Goal: Task Accomplishment & Management: Manage account settings

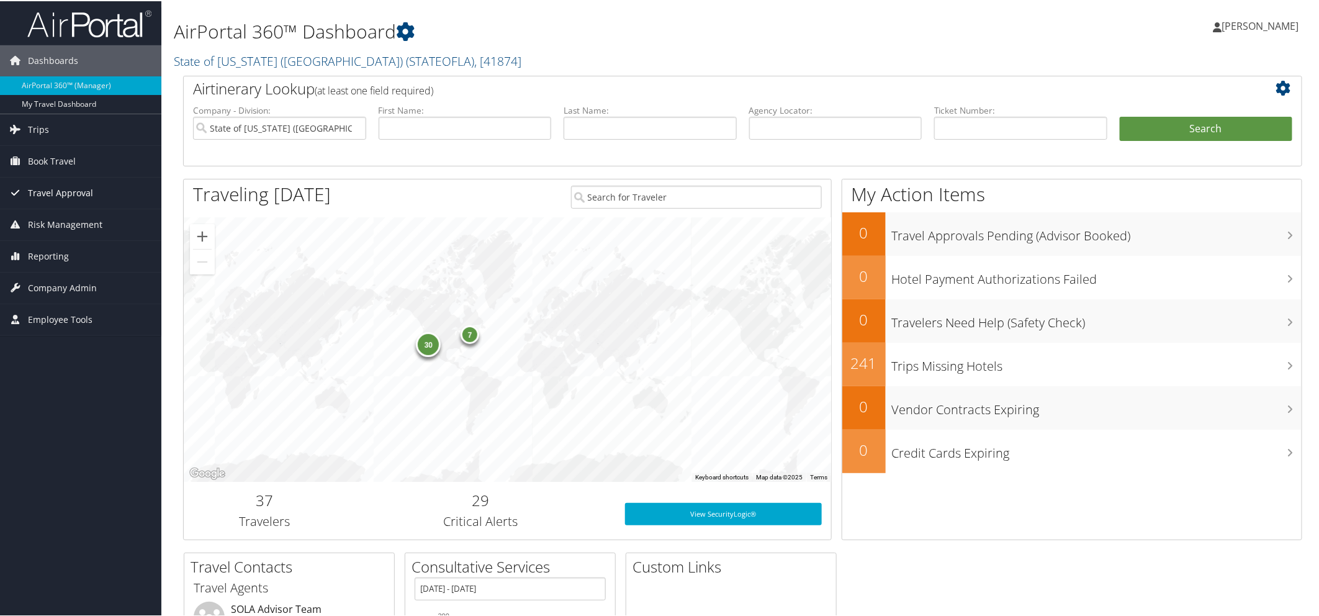
click at [62, 192] on span "Travel Approval" at bounding box center [60, 191] width 65 height 31
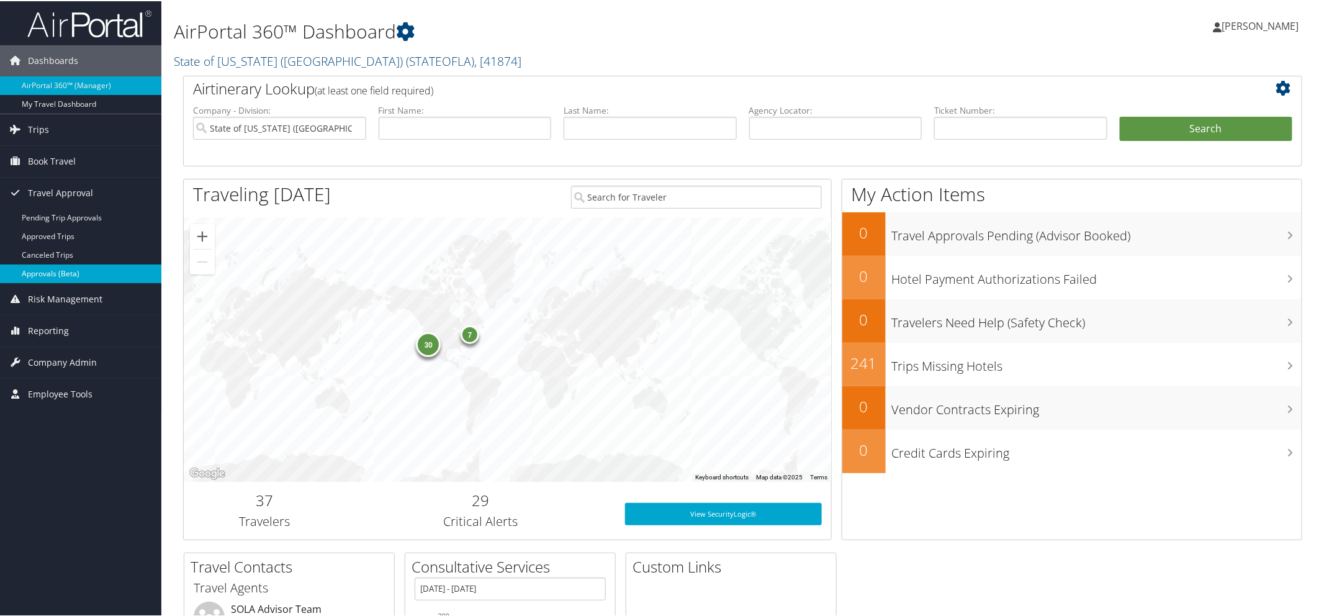
click at [53, 271] on link "Approvals (Beta)" at bounding box center [80, 272] width 161 height 19
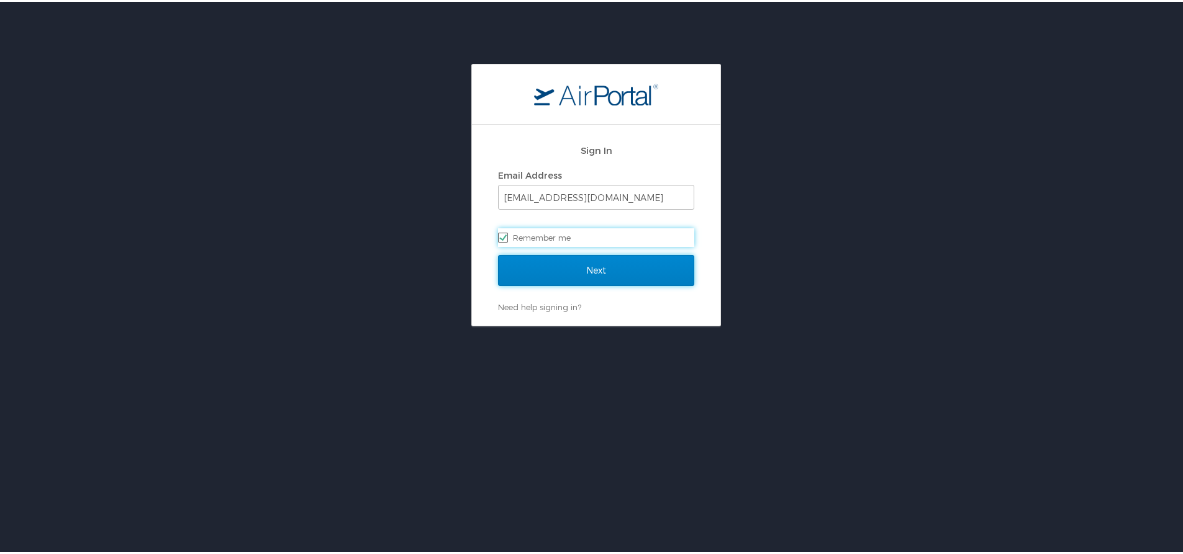
click at [550, 262] on input "Next" at bounding box center [596, 268] width 196 height 31
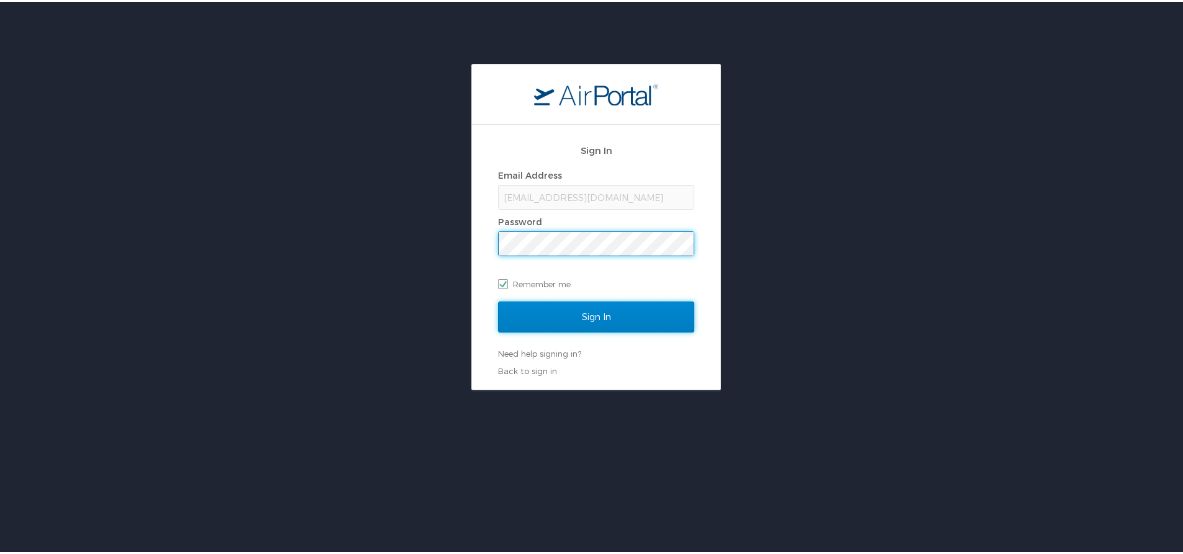
click at [551, 307] on input "Sign In" at bounding box center [596, 315] width 196 height 31
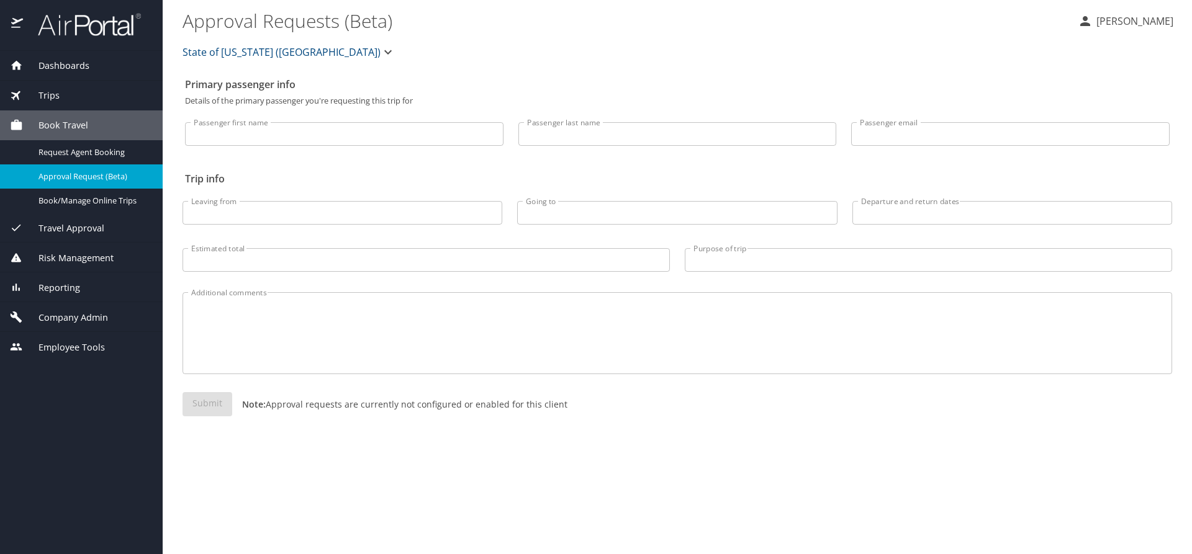
click at [87, 231] on span "Travel Approval" at bounding box center [63, 229] width 81 height 14
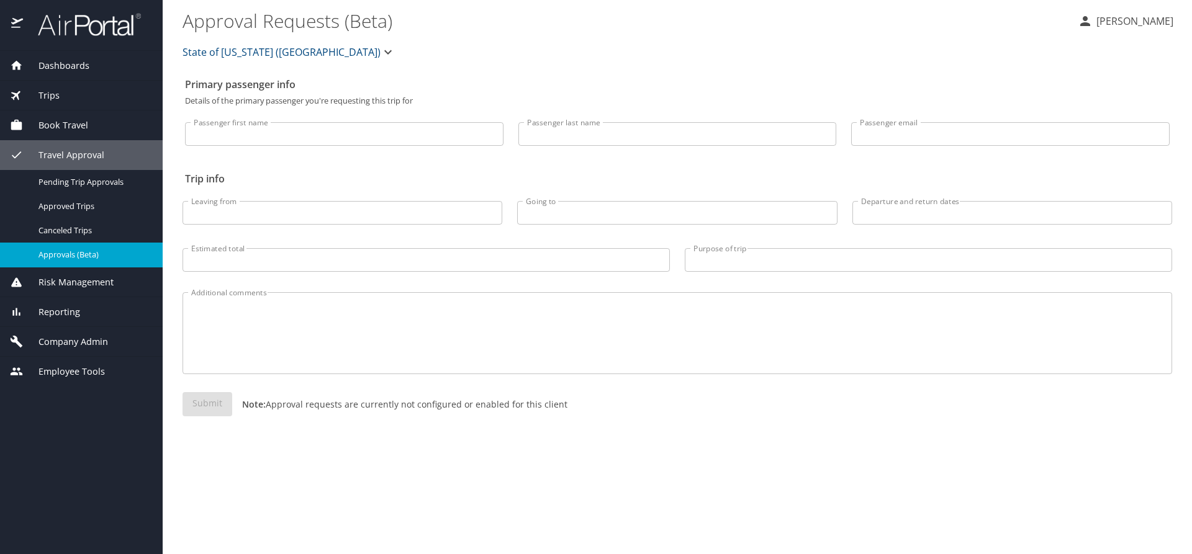
click at [86, 253] on span "Approvals (Beta)" at bounding box center [92, 255] width 109 height 12
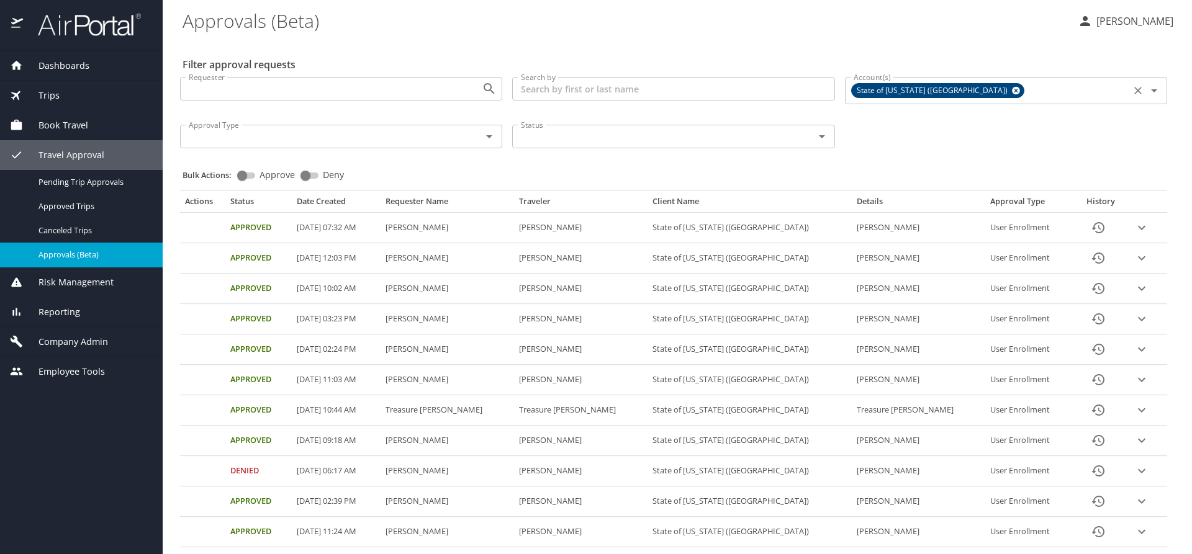
click at [1012, 88] on icon at bounding box center [1016, 91] width 8 height 8
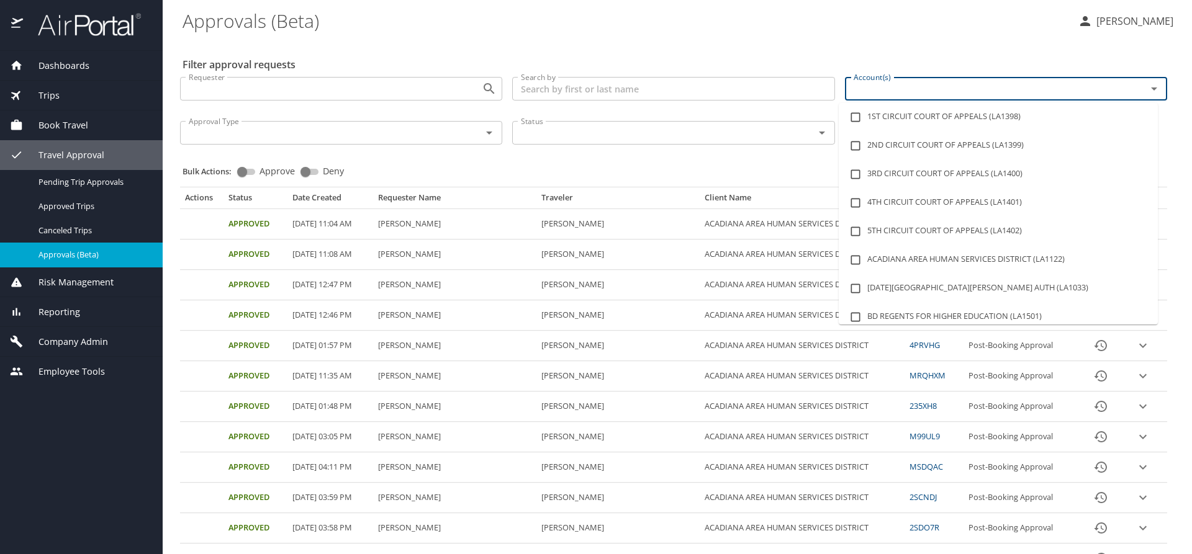
click at [929, 90] on input "Account(s)" at bounding box center [988, 89] width 278 height 16
type input "LSU"
click at [986, 312] on li "LSU LSU HEALTH SCIENCES CTR SHREVEPORT (LA1481)" at bounding box center [998, 317] width 319 height 29
checkbox input "true"
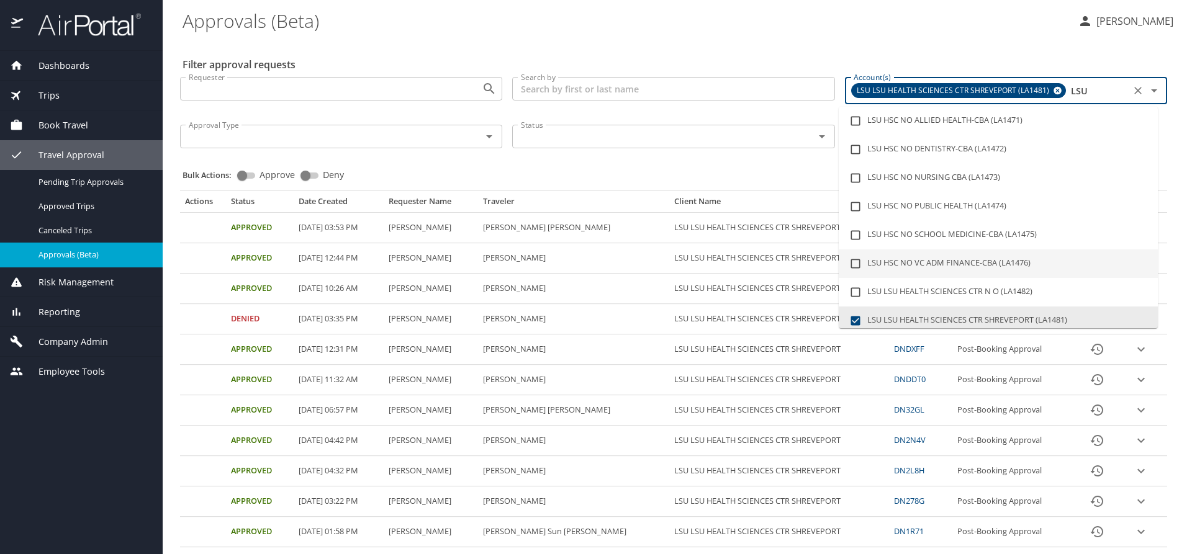
type input "LSU"
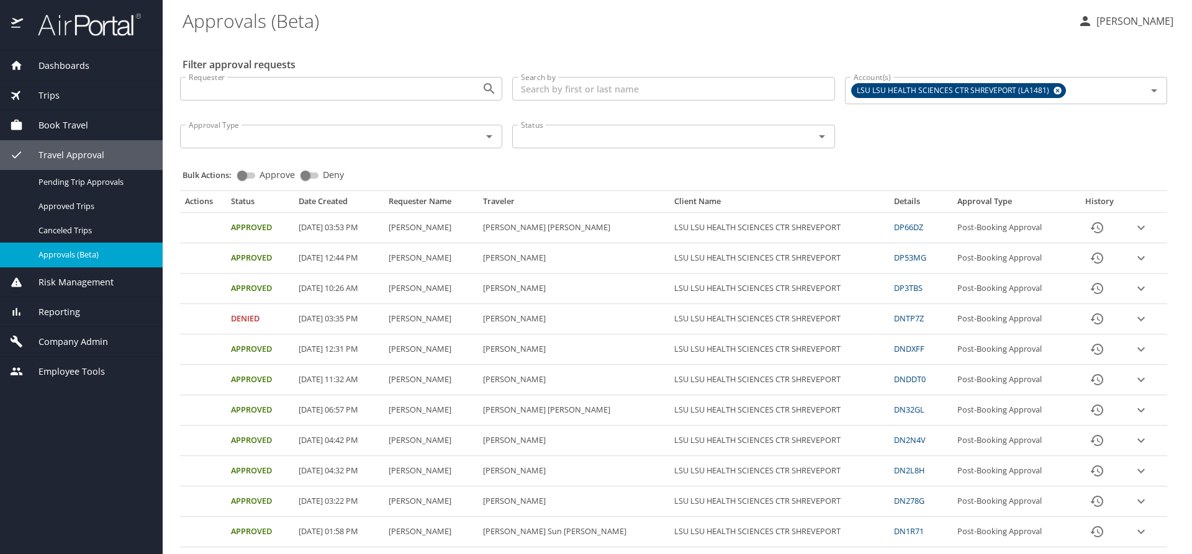
click at [696, 158] on div "Bulk Actions: Approve Deny" at bounding box center [678, 169] width 990 height 27
click at [1134, 226] on icon "expand row" at bounding box center [1141, 227] width 15 height 15
